Goal: Entertainment & Leisure: Consume media (video, audio)

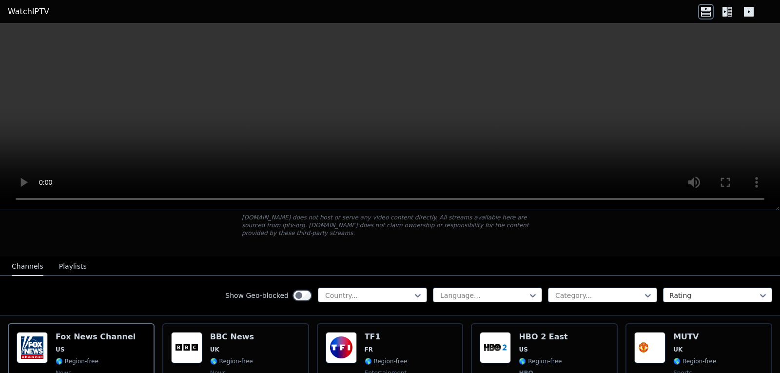
scroll to position [97, 0]
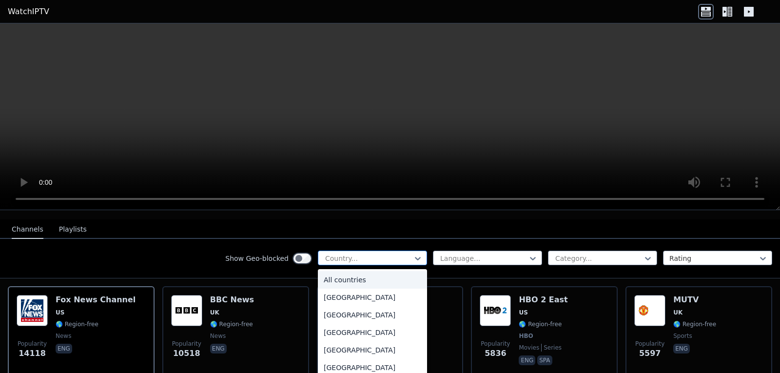
click at [400, 253] on div at bounding box center [368, 258] width 89 height 10
click at [206, 246] on div "Show Geo-blocked 206 results available. Use Up and Down to choose options, pres…" at bounding box center [390, 258] width 780 height 39
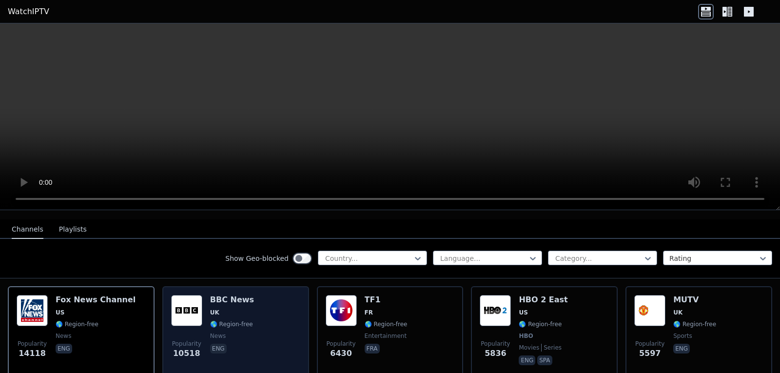
click at [230, 332] on span "news" at bounding box center [232, 336] width 44 height 8
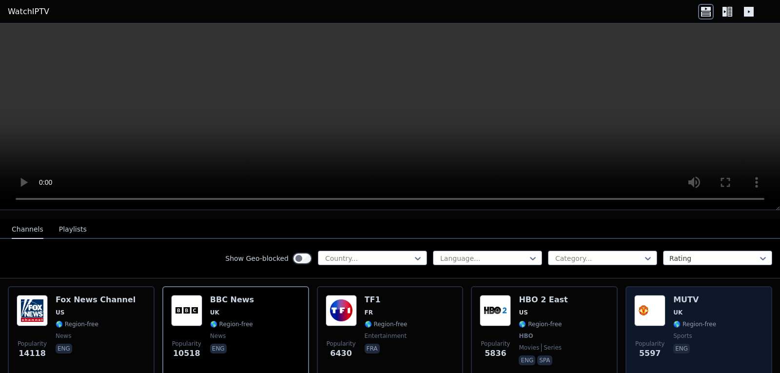
click at [651, 311] on img at bounding box center [649, 310] width 31 height 31
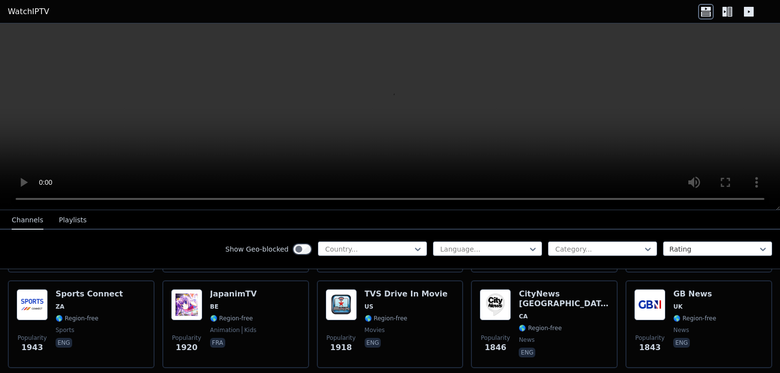
scroll to position [390, 0]
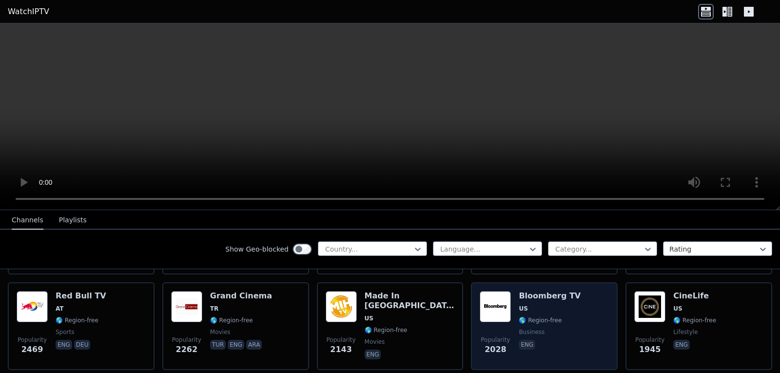
click at [523, 306] on div "Bloomberg TV US 🌎 Region-free business eng" at bounding box center [550, 326] width 62 height 70
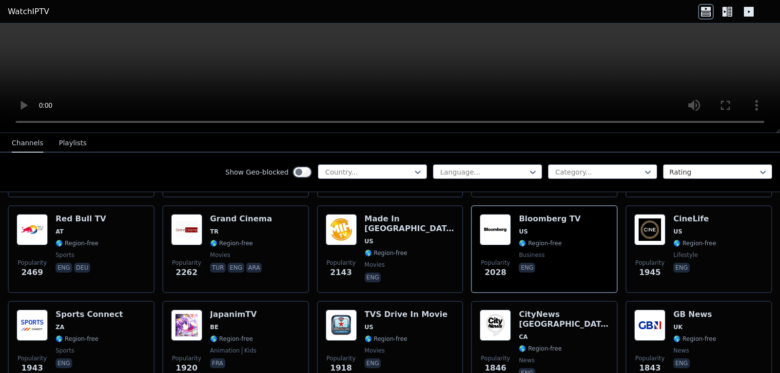
click at [742, 10] on icon at bounding box center [749, 12] width 16 height 16
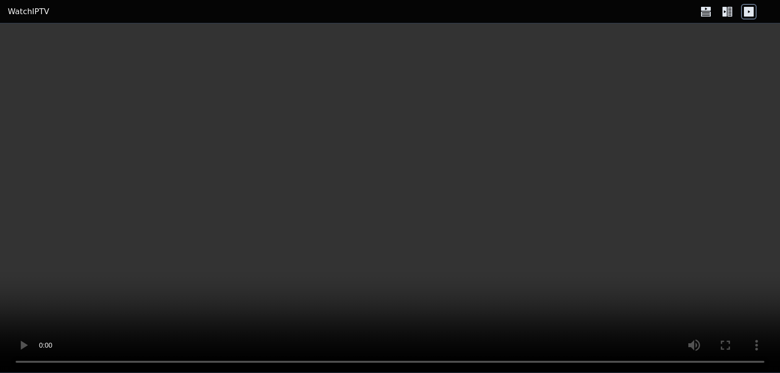
click at [742, 10] on icon at bounding box center [749, 12] width 16 height 16
click at [728, 14] on icon at bounding box center [729, 12] width 5 height 10
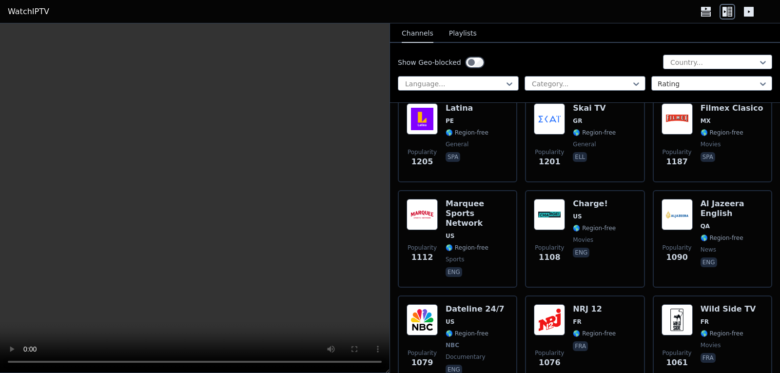
scroll to position [1657, 0]
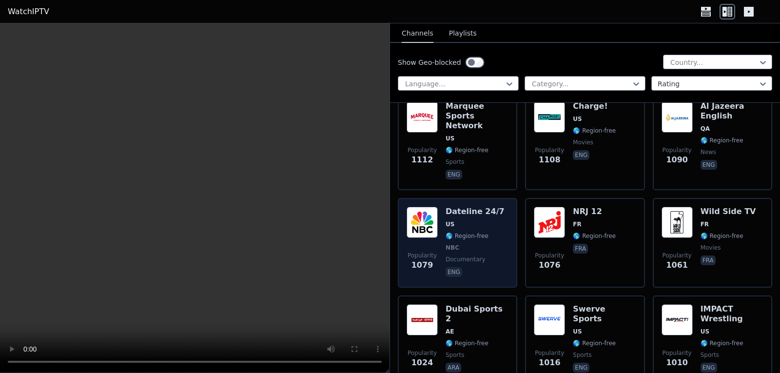
click at [497, 245] on div "Popularity 1079 Dateline 24/7 US 🌎 Region-free NBC documentary eng" at bounding box center [458, 243] width 102 height 72
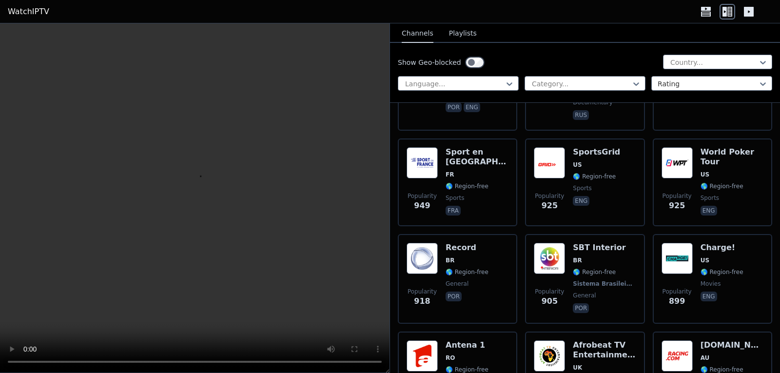
scroll to position [2047, 0]
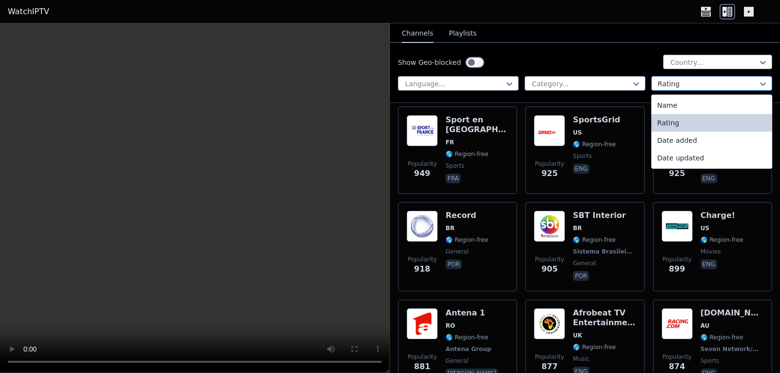
click at [686, 85] on div at bounding box center [708, 84] width 100 height 10
click at [681, 106] on div "Name" at bounding box center [711, 106] width 121 height 18
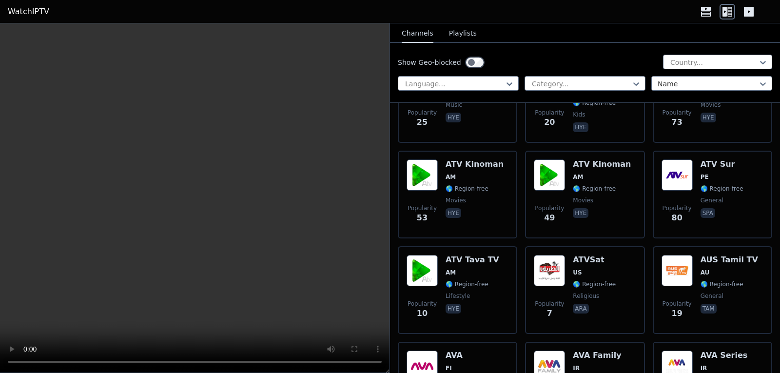
scroll to position [5735, 0]
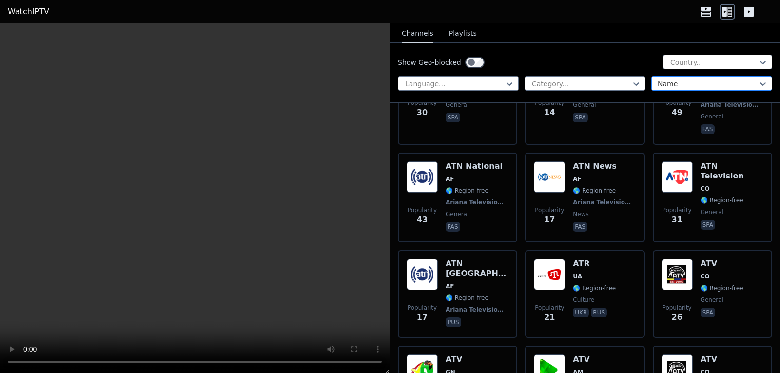
click at [700, 84] on div at bounding box center [708, 84] width 100 height 10
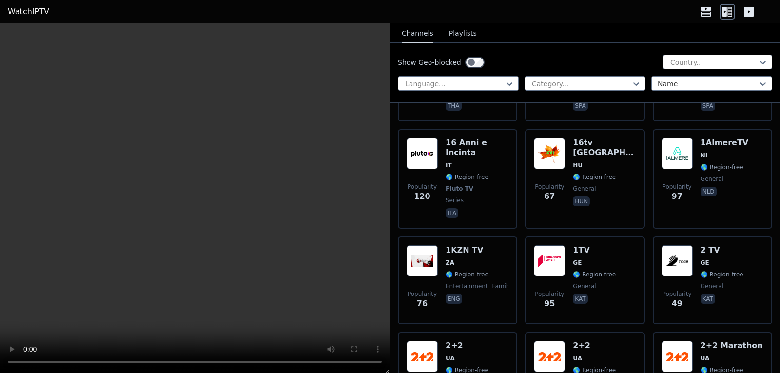
scroll to position [0, 0]
